Goal: Task Accomplishment & Management: Use online tool/utility

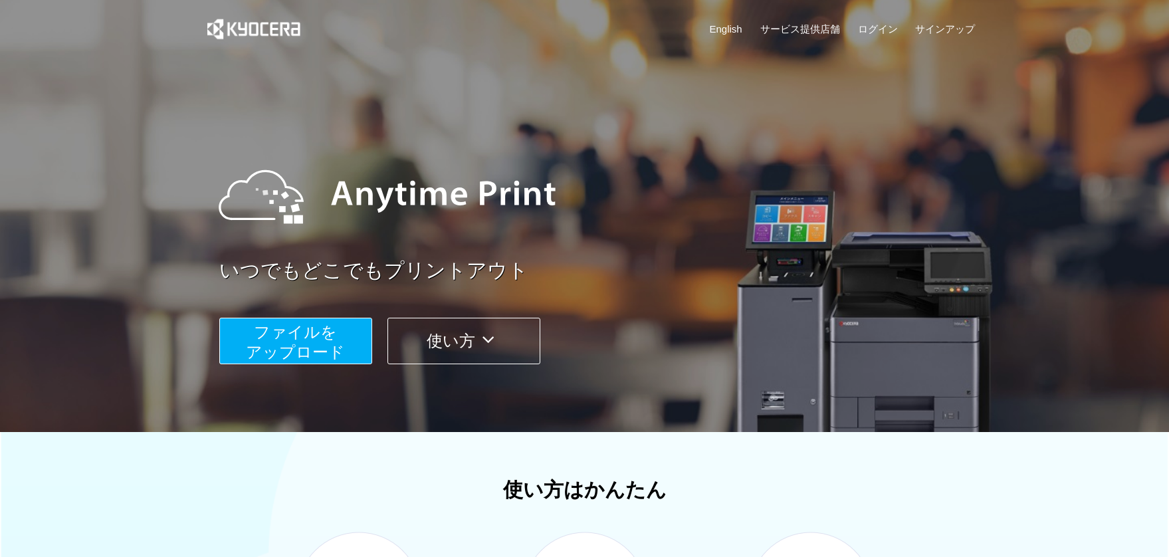
click at [318, 337] on span "ファイルを ​​アップロード" at bounding box center [295, 342] width 99 height 38
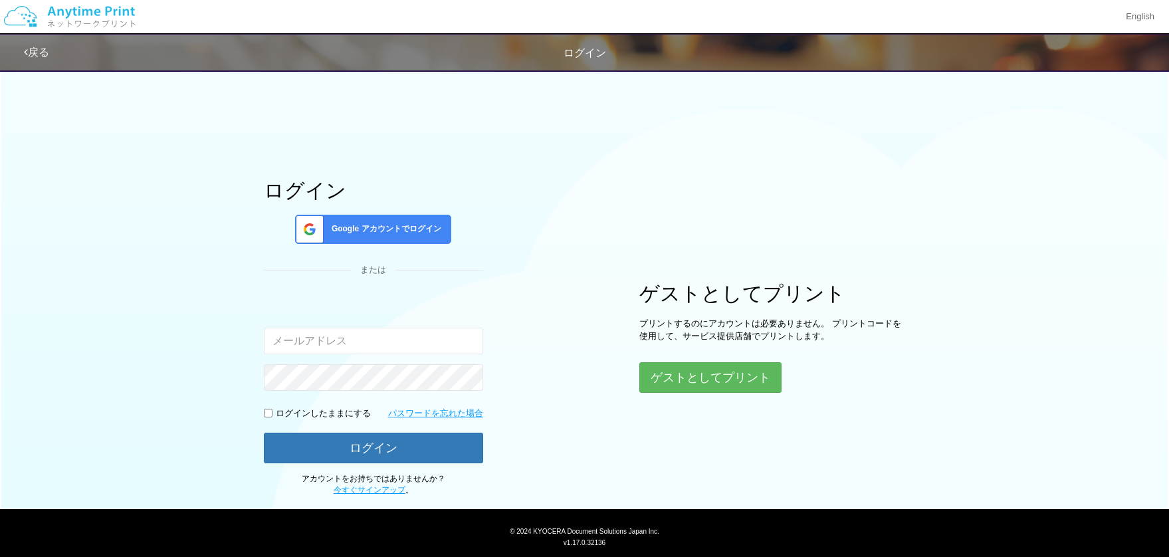
click at [431, 227] on span "Google アカウントでログイン" at bounding box center [383, 228] width 115 height 11
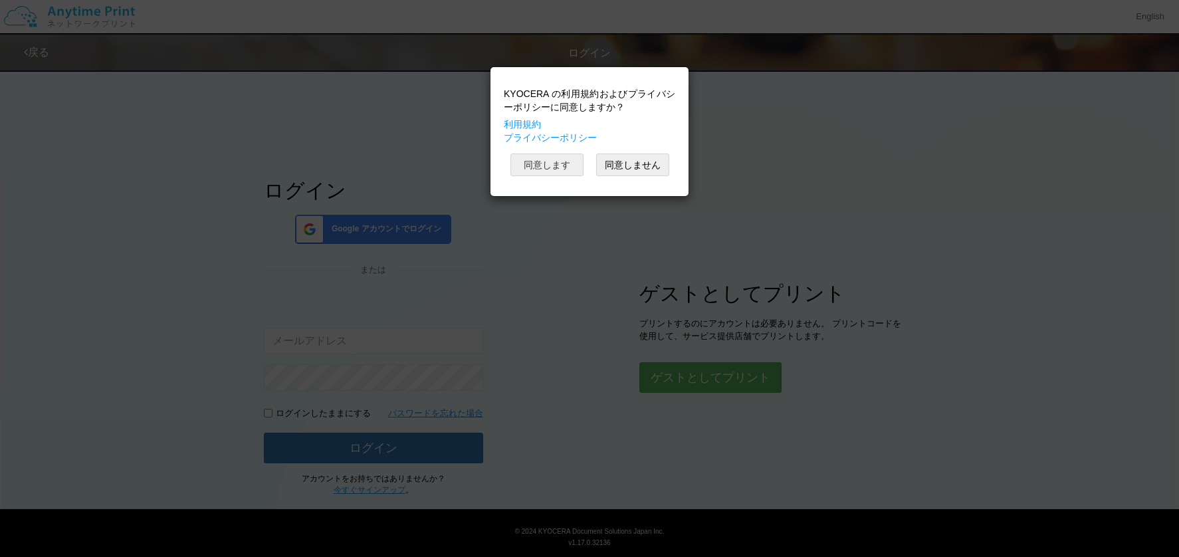
click at [577, 167] on button "同意します" at bounding box center [546, 164] width 73 height 23
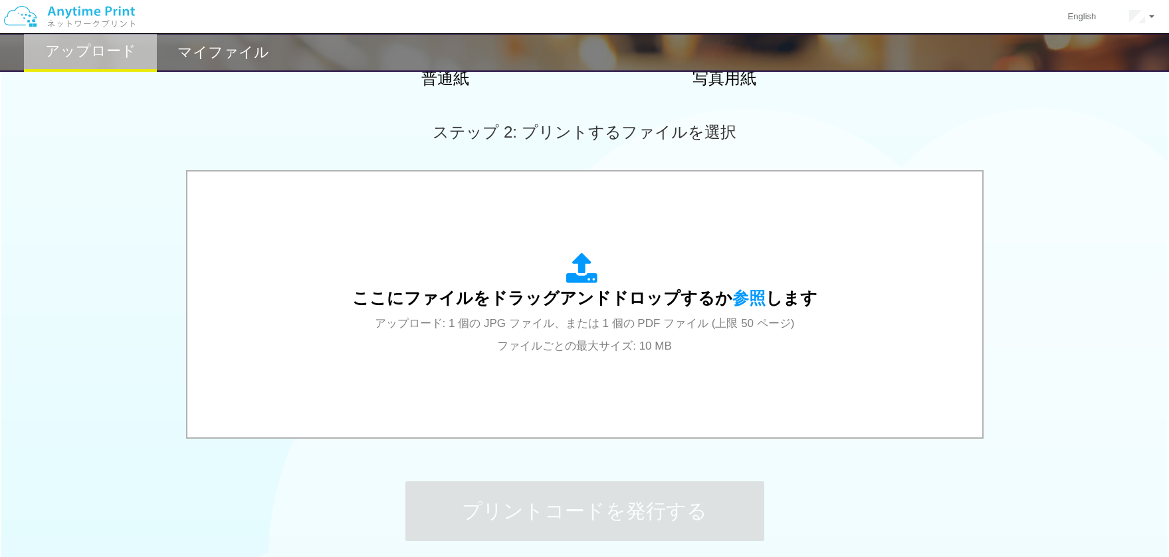
scroll to position [340, 0]
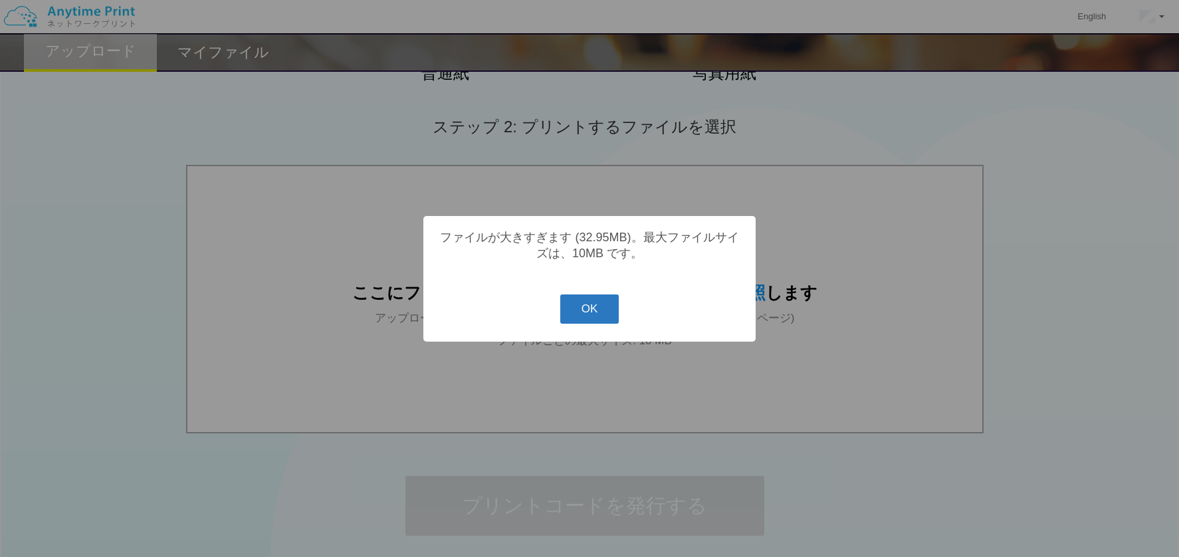
click at [589, 310] on button "OK" at bounding box center [589, 308] width 59 height 29
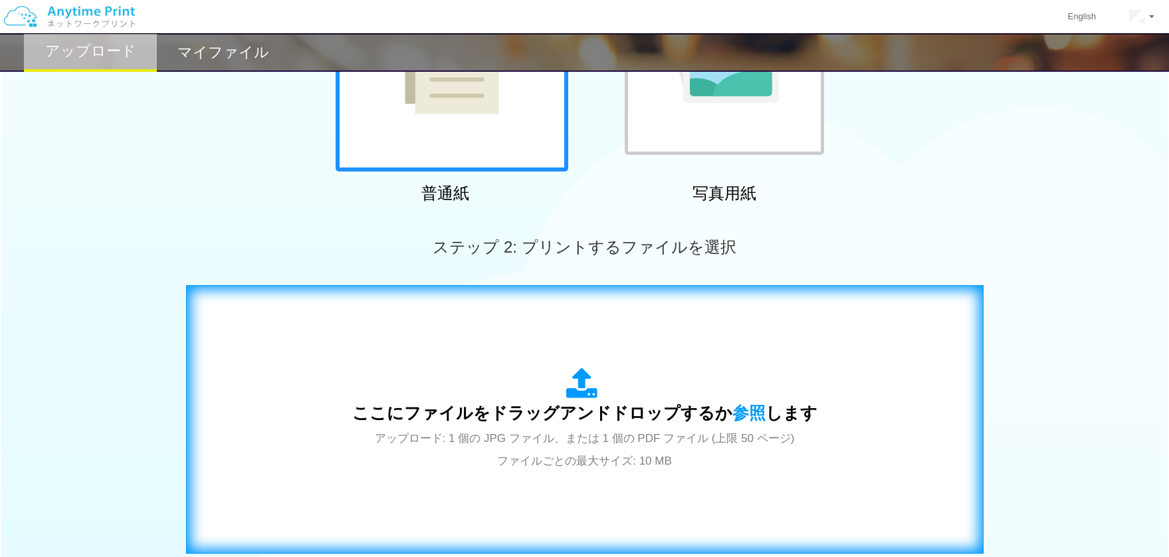
scroll to position [217, 0]
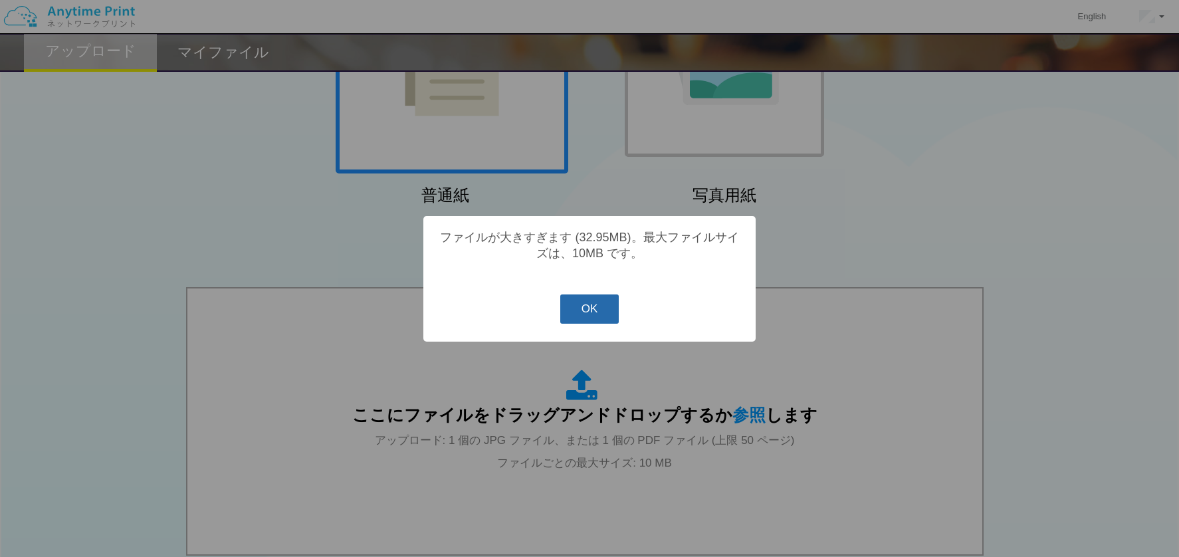
click at [573, 306] on button "OK" at bounding box center [589, 308] width 59 height 29
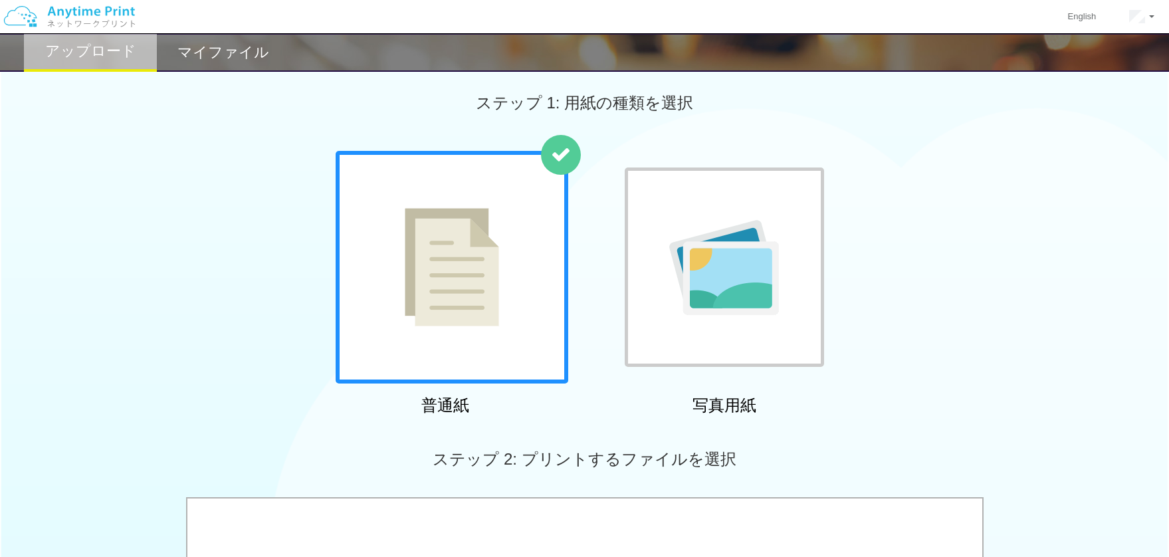
scroll to position [0, 0]
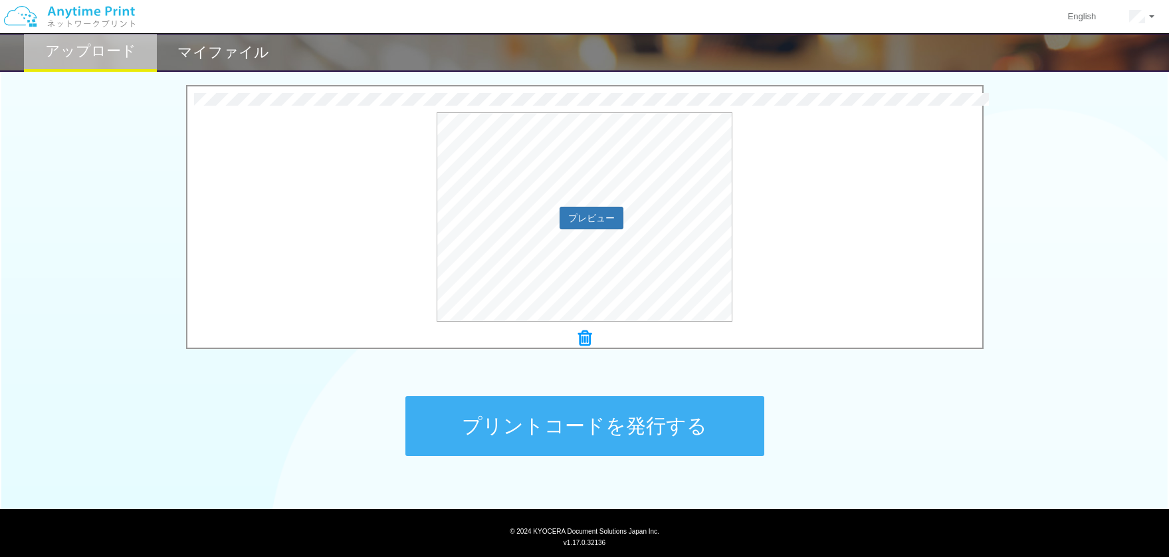
scroll to position [452, 0]
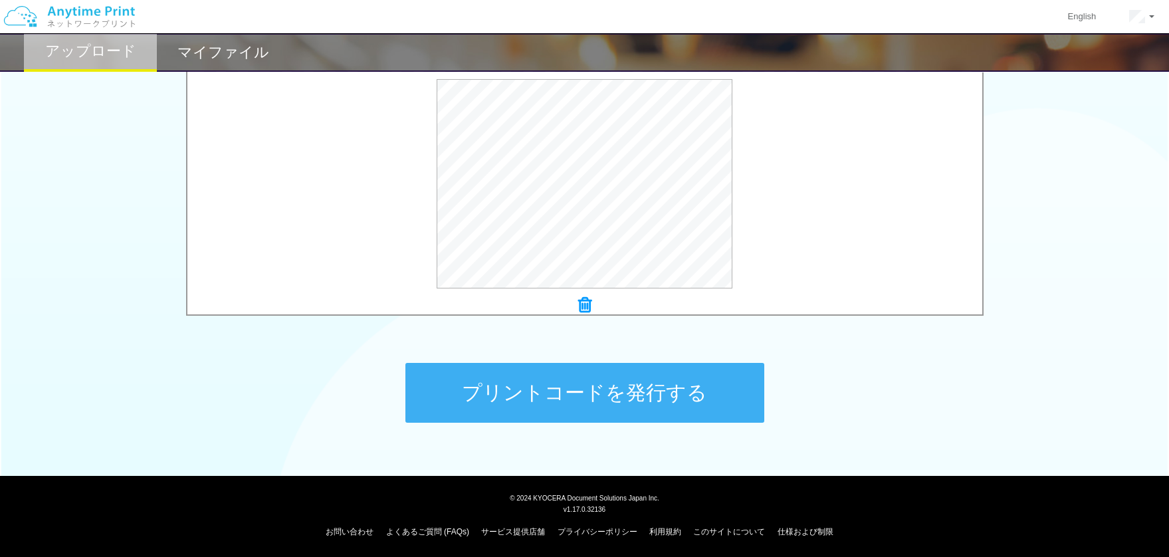
click at [692, 395] on button "プリントコードを発行する" at bounding box center [584, 393] width 359 height 60
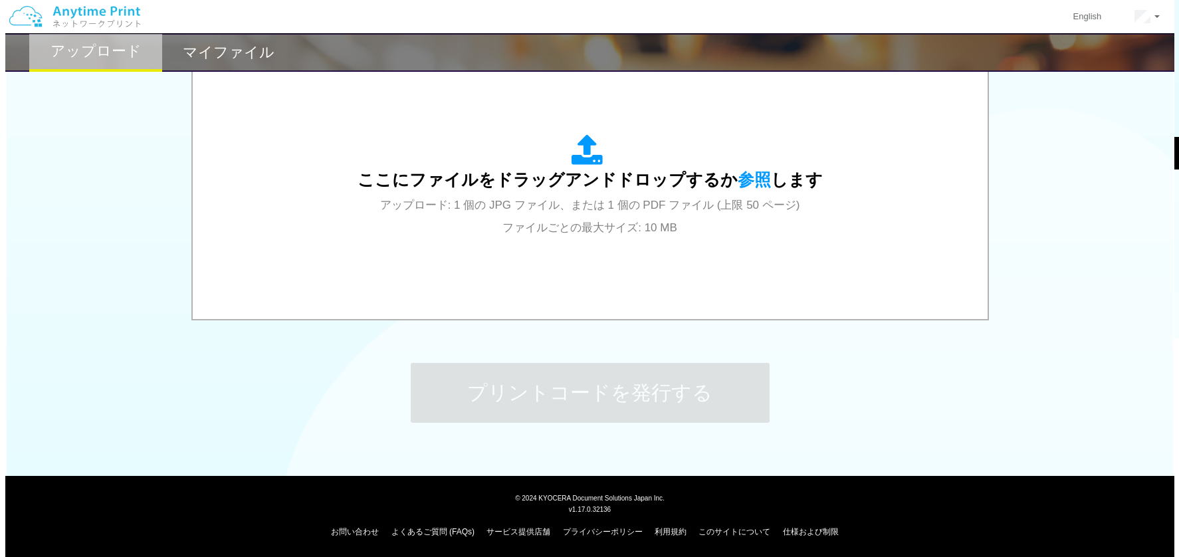
scroll to position [0, 0]
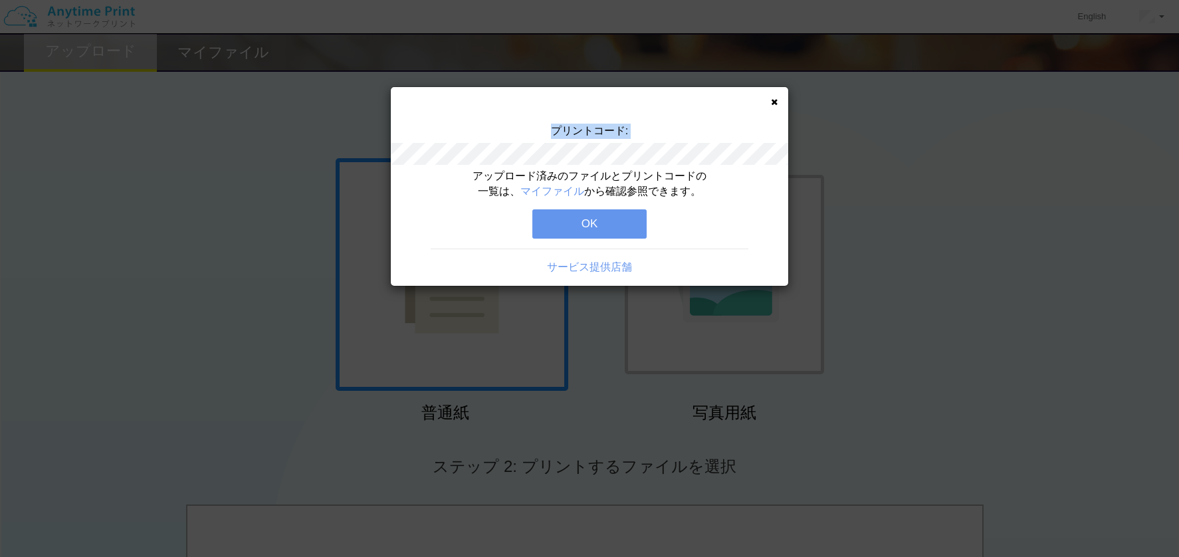
click at [662, 156] on div "プリントコード:" at bounding box center [589, 146] width 397 height 45
copy div "プリントコード:"
